Goal: Task Accomplishment & Management: Manage account settings

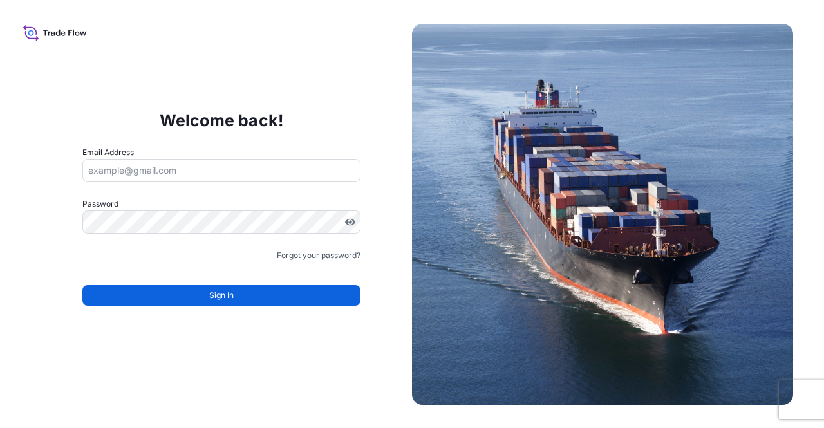
click at [276, 174] on input "Email Address" at bounding box center [221, 170] width 279 height 23
click at [221, 176] on input "Email Address" at bounding box center [221, 170] width 279 height 23
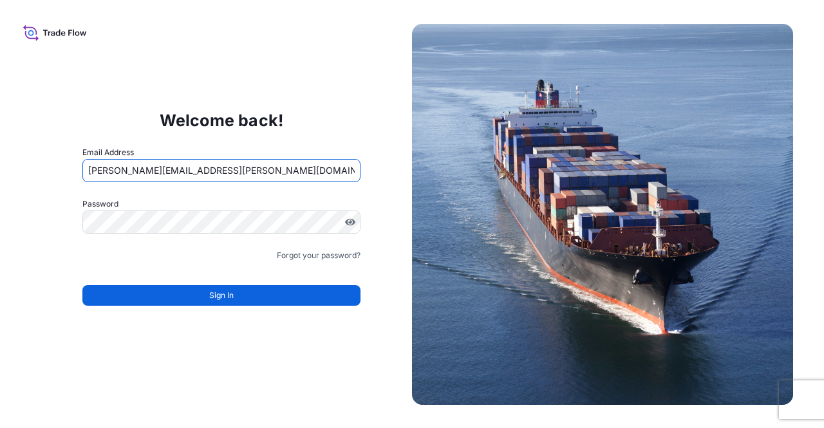
type input "[PERSON_NAME][EMAIL_ADDRESS][PERSON_NAME][DOMAIN_NAME]"
